Goal: Task Accomplishment & Management: Use online tool/utility

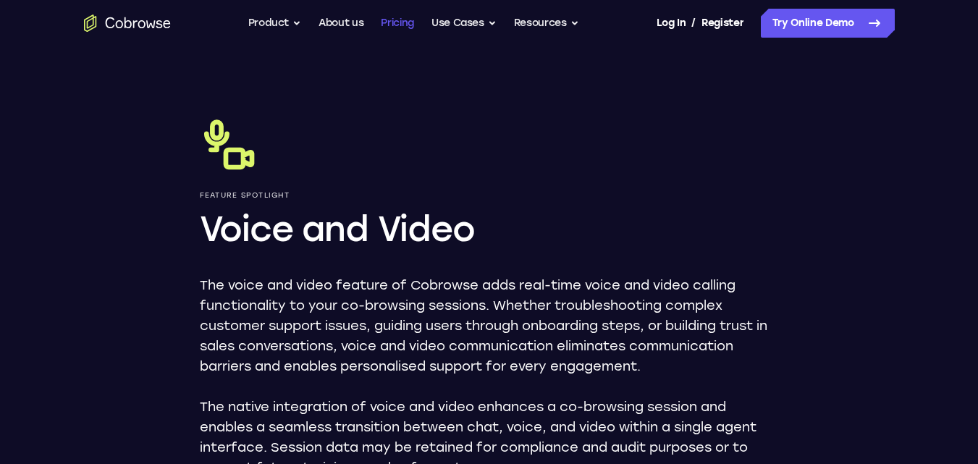
click at [403, 24] on link "Pricing" at bounding box center [397, 23] width 33 height 29
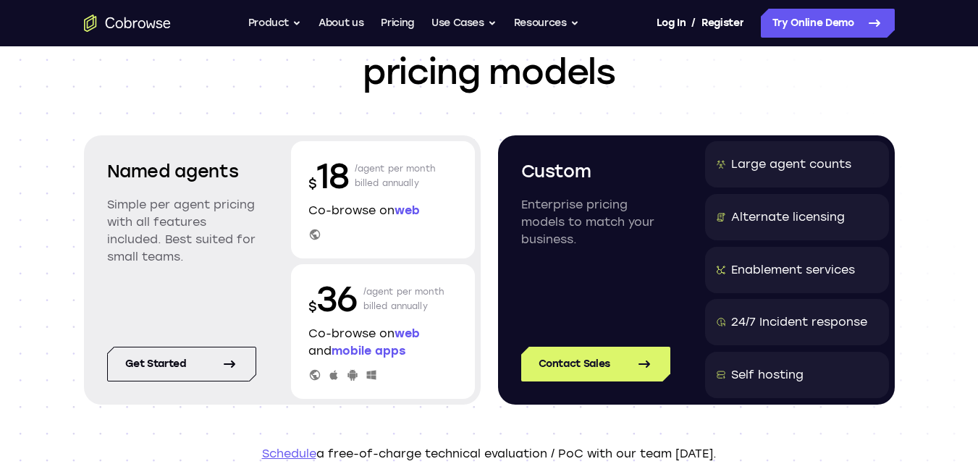
scroll to position [72, 0]
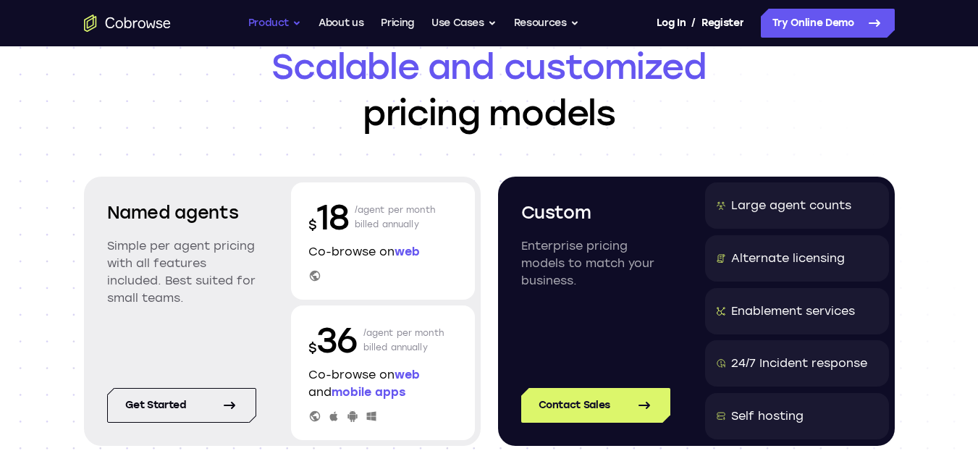
click at [274, 20] on button "Product" at bounding box center [275, 23] width 54 height 29
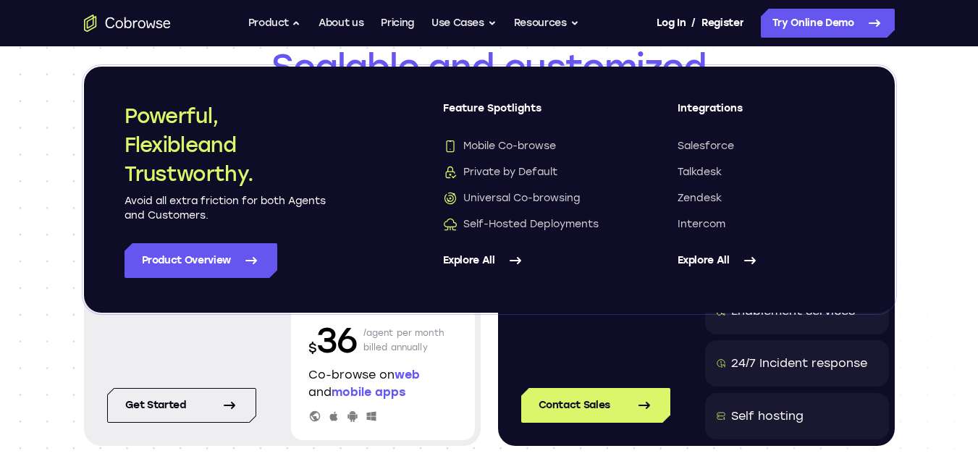
click at [496, 259] on link "Explore All" at bounding box center [531, 260] width 177 height 35
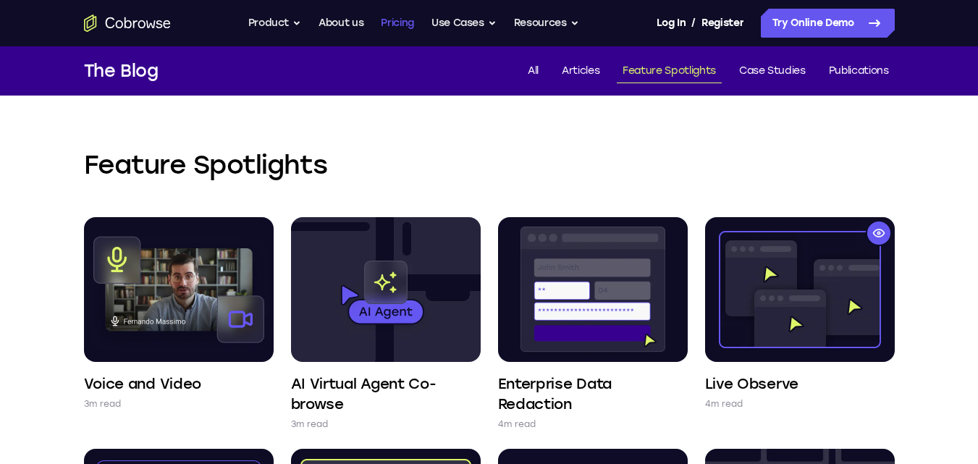
click at [406, 26] on link "Pricing" at bounding box center [397, 23] width 33 height 29
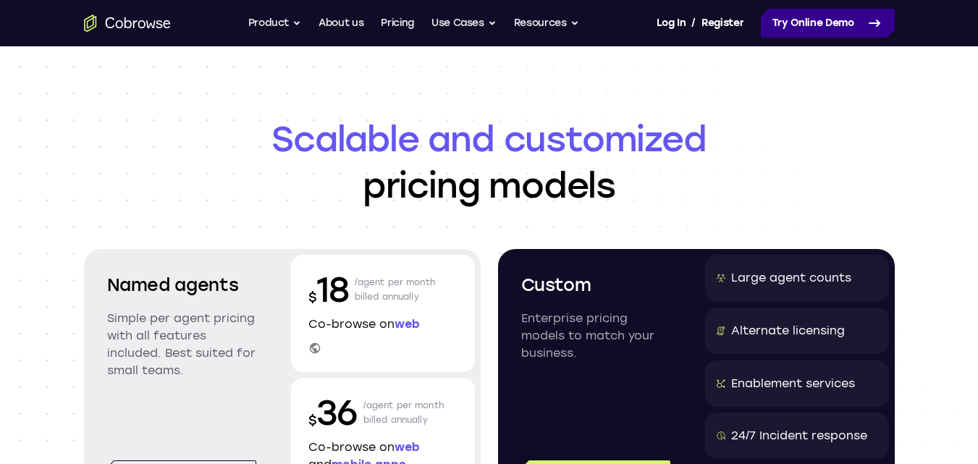
click at [804, 19] on link "Try Online Demo" at bounding box center [828, 23] width 134 height 29
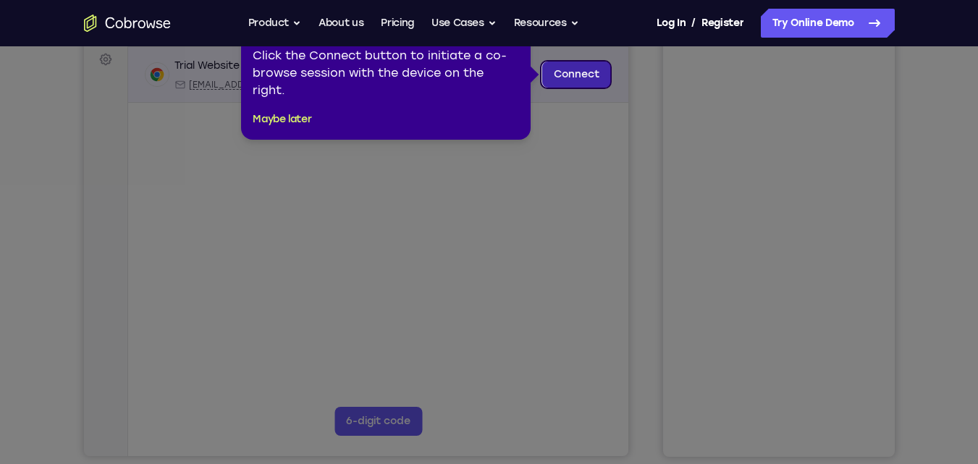
click at [576, 75] on link "Connect" at bounding box center [576, 75] width 69 height 26
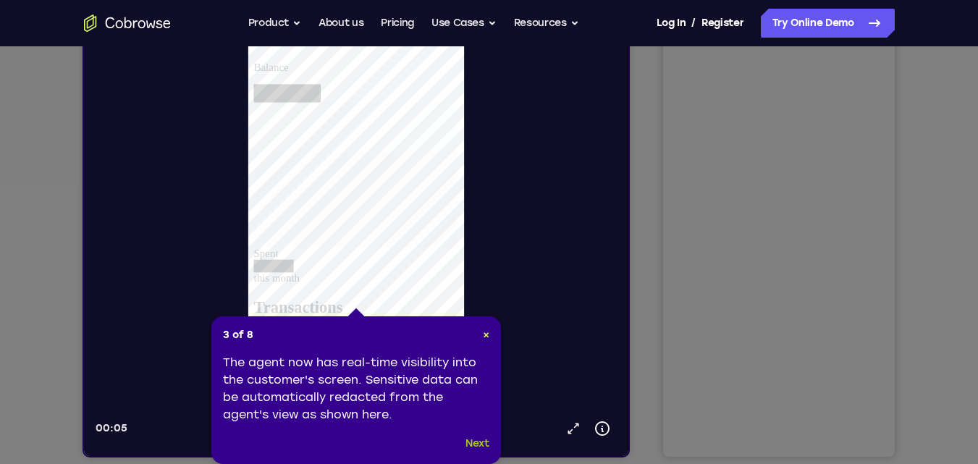
click at [476, 439] on button "Next" at bounding box center [477, 443] width 24 height 17
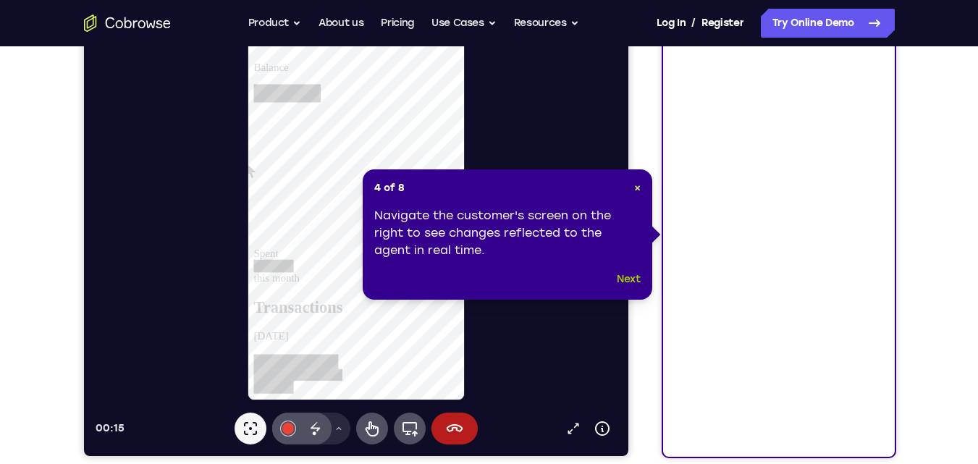
click at [631, 277] on button "Next" at bounding box center [629, 279] width 24 height 17
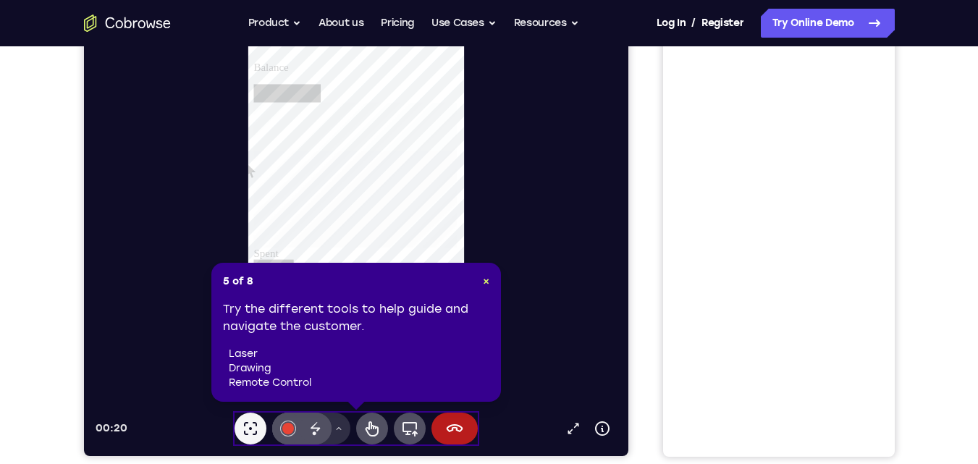
click at [342, 432] on icon at bounding box center [338, 428] width 9 height 9
click at [485, 279] on span "×" at bounding box center [486, 281] width 7 height 12
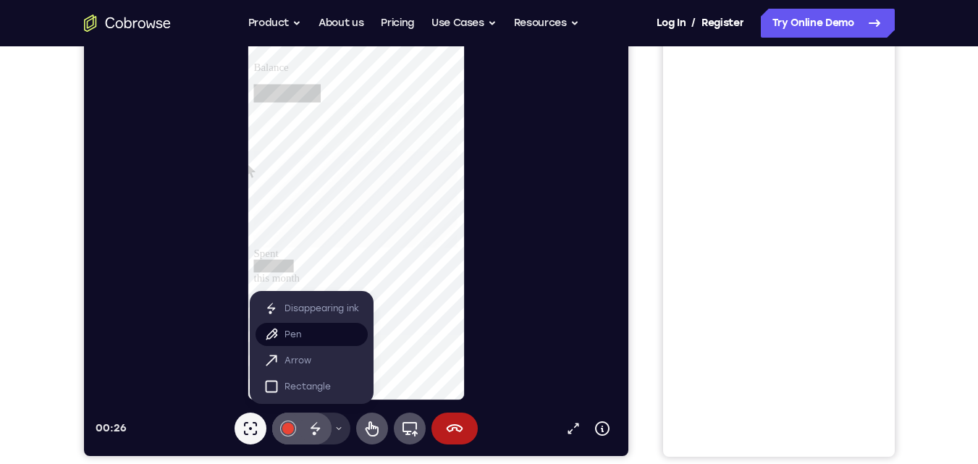
click at [314, 342] on button "Pen" at bounding box center [311, 334] width 112 height 23
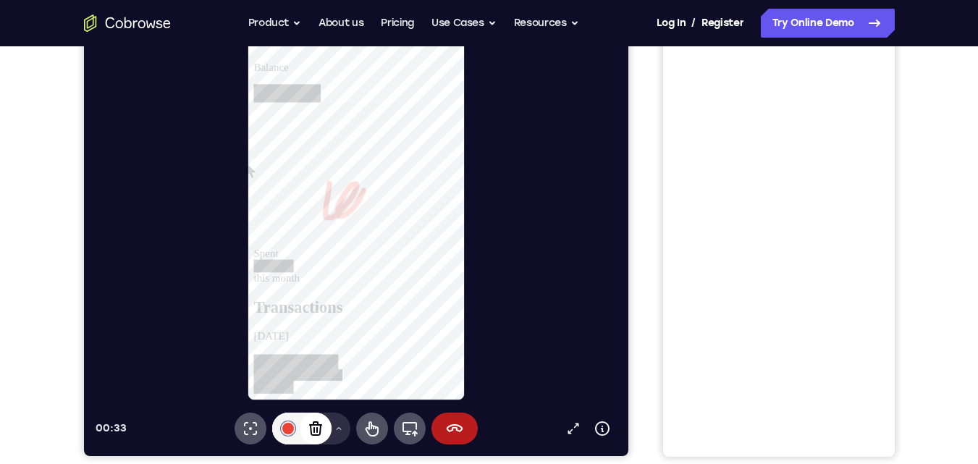
click at [317, 431] on icon at bounding box center [314, 428] width 17 height 17
click at [322, 429] on icon at bounding box center [314, 428] width 17 height 17
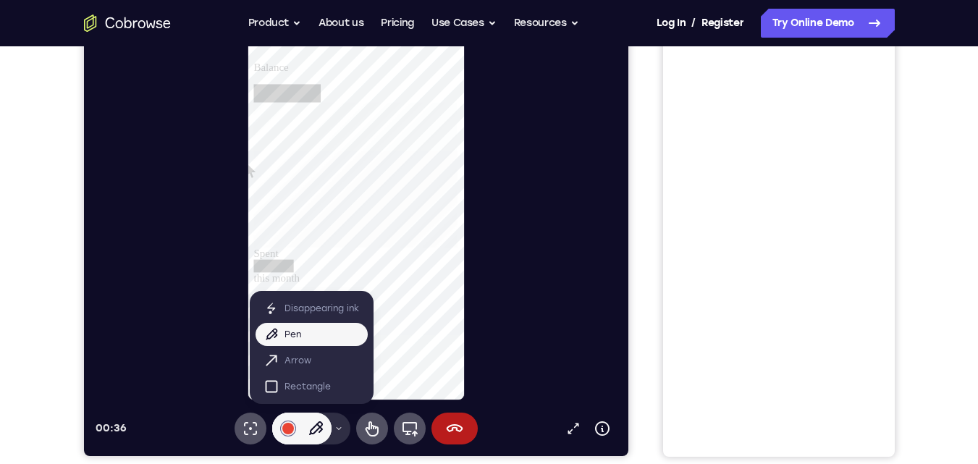
click at [342, 426] on icon at bounding box center [338, 428] width 9 height 9
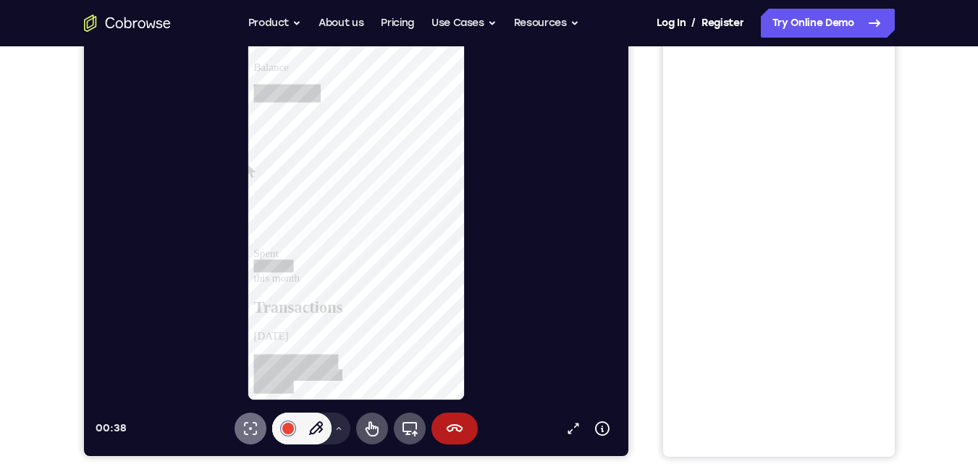
click at [248, 432] on icon at bounding box center [249, 428] width 17 height 17
click at [253, 424] on icon at bounding box center [249, 428] width 13 height 13
click at [248, 431] on icon at bounding box center [249, 428] width 17 height 17
click at [410, 433] on icon at bounding box center [408, 428] width 17 height 17
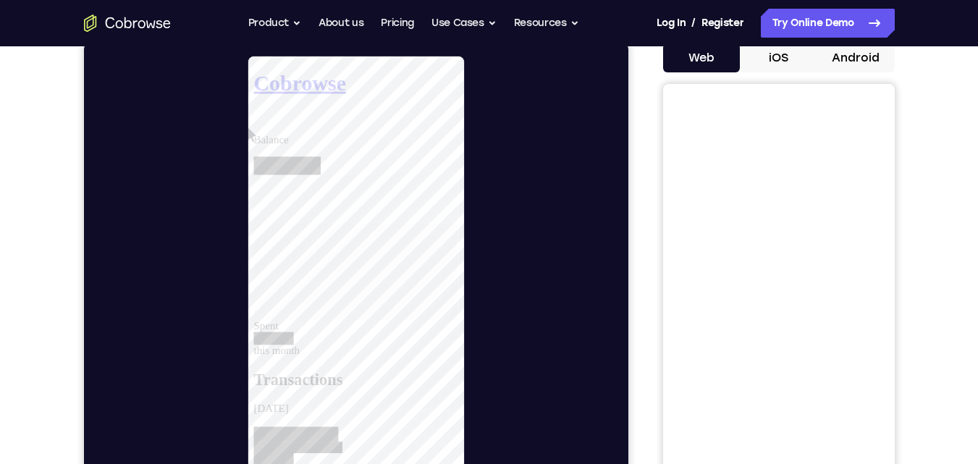
scroll to position [217, 0]
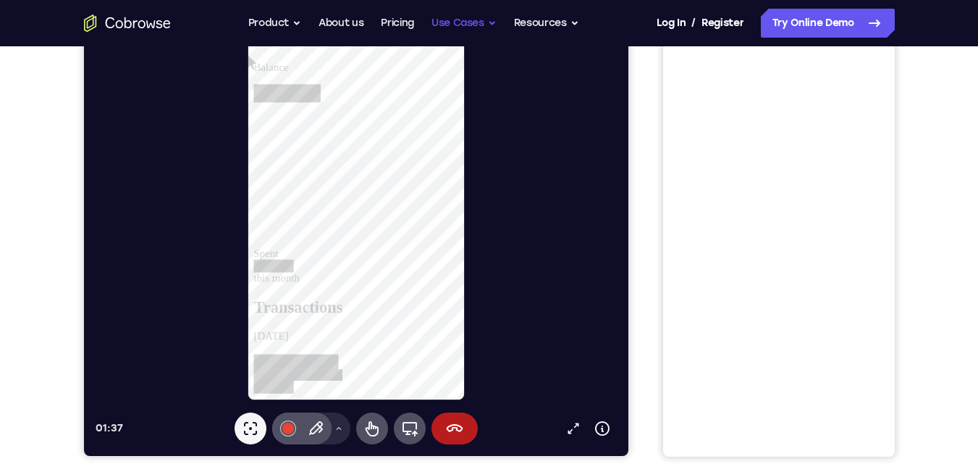
click at [493, 22] on button "Use Cases" at bounding box center [463, 23] width 65 height 29
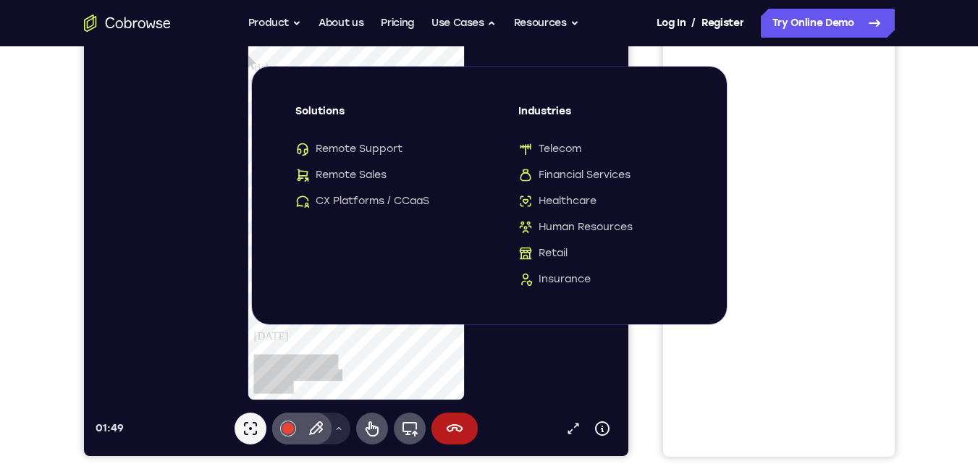
click at [603, 352] on div at bounding box center [361, 192] width 533 height 418
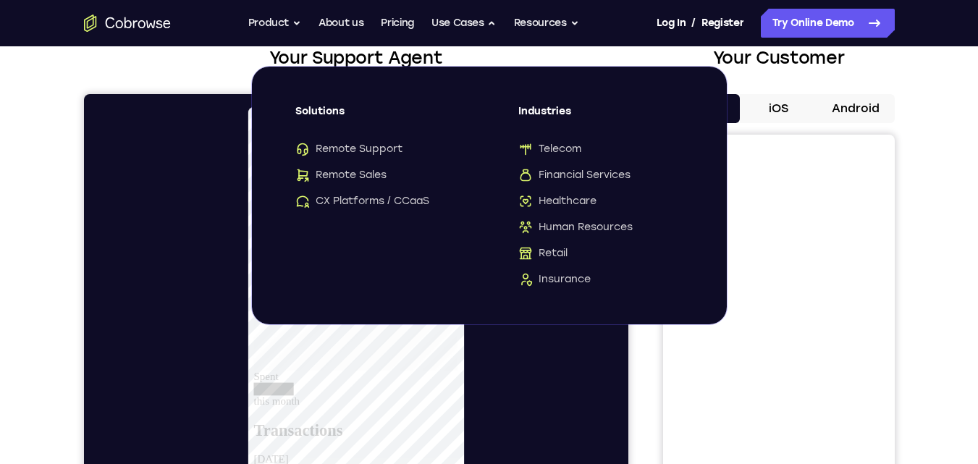
scroll to position [0, 0]
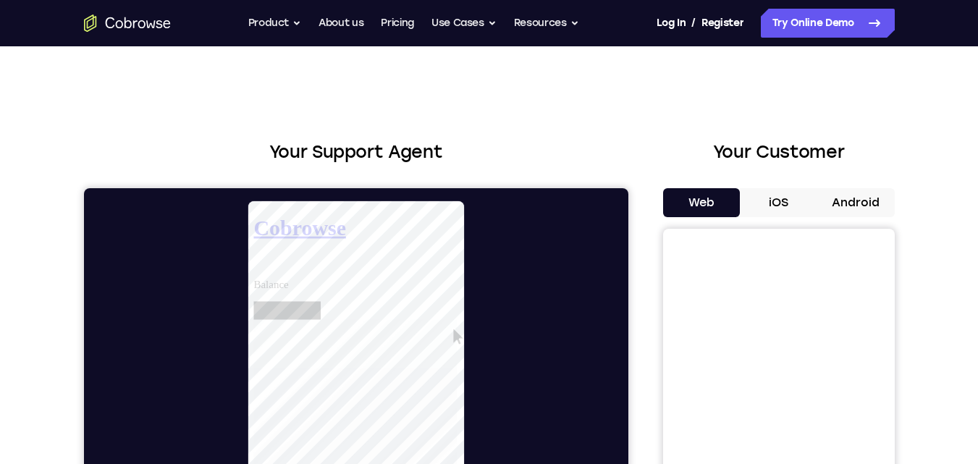
click at [776, 199] on button "iOS" at bounding box center [778, 202] width 77 height 29
click at [856, 204] on button "Android" at bounding box center [855, 202] width 77 height 29
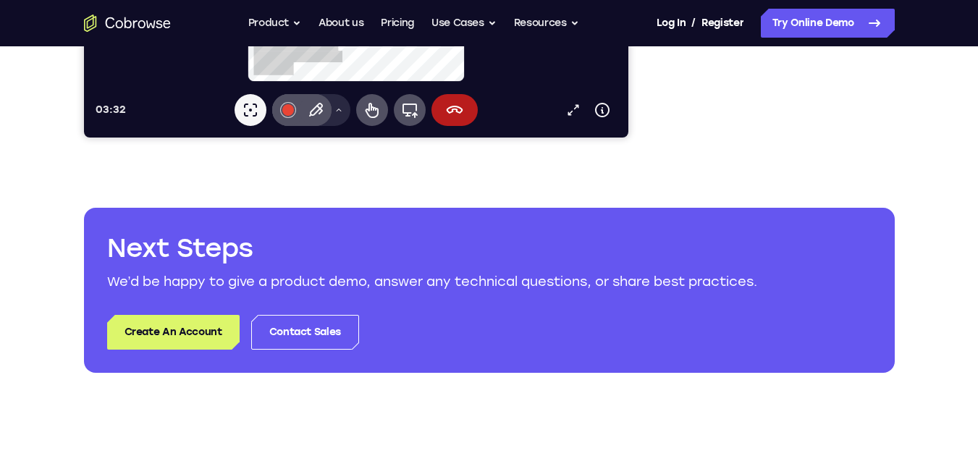
scroll to position [579, 0]
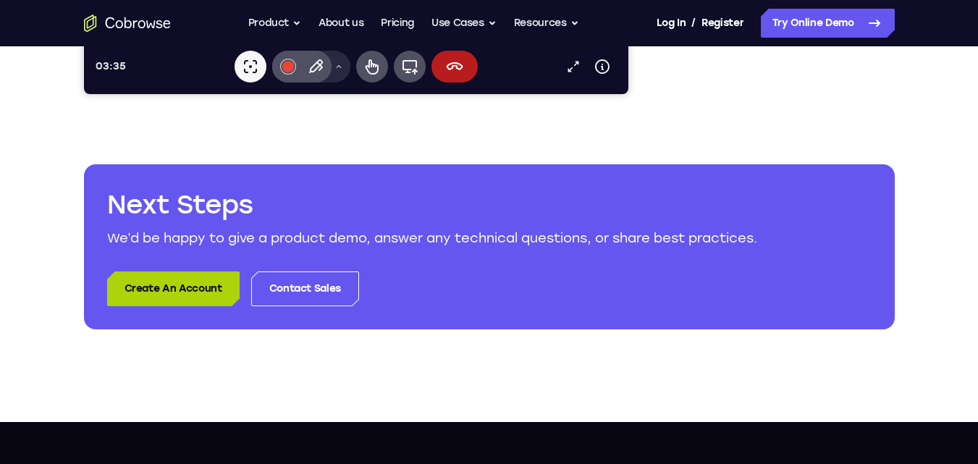
click at [161, 297] on link "Create An Account" at bounding box center [173, 288] width 132 height 35
